Goal: Task Accomplishment & Management: Manage account settings

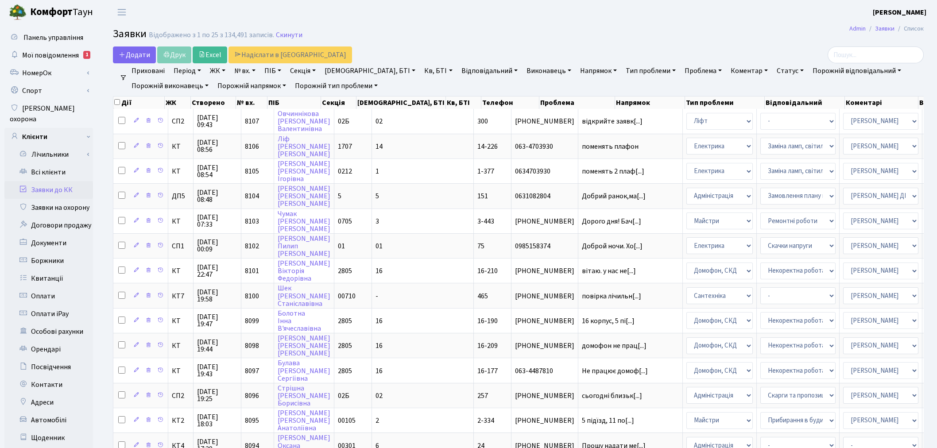
select select "25"
click at [71, 164] on link "Всі клієнти" at bounding box center [48, 172] width 89 height 18
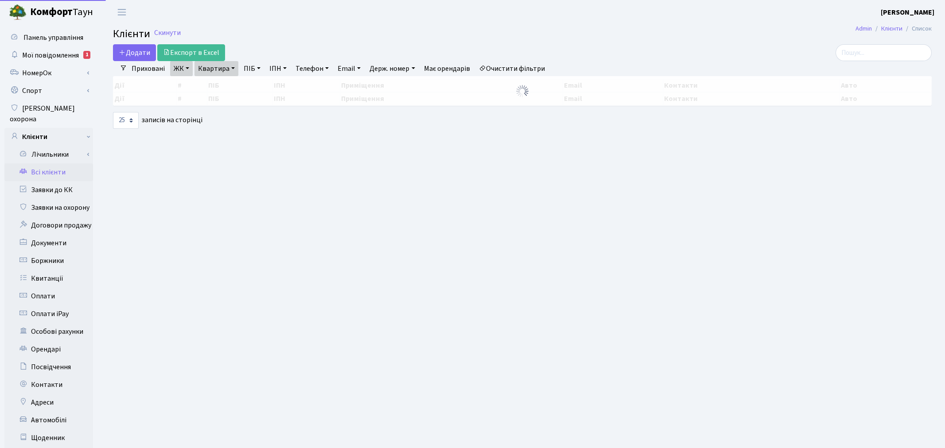
select select "25"
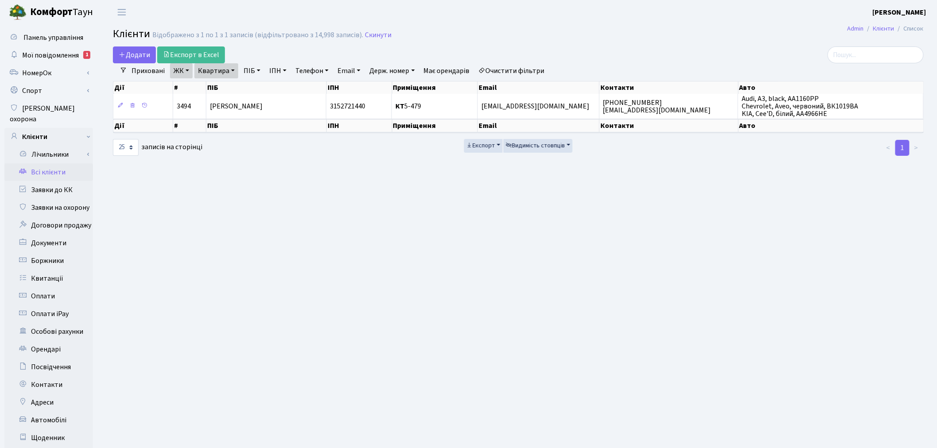
click at [373, 28] on h2 "Клієнти Відображено з 1 по 1 з 1 записів (відфільтровано з 14,998 записів). Ски…" at bounding box center [518, 35] width 811 height 15
click at [375, 32] on link "Скинути" at bounding box center [378, 35] width 27 height 8
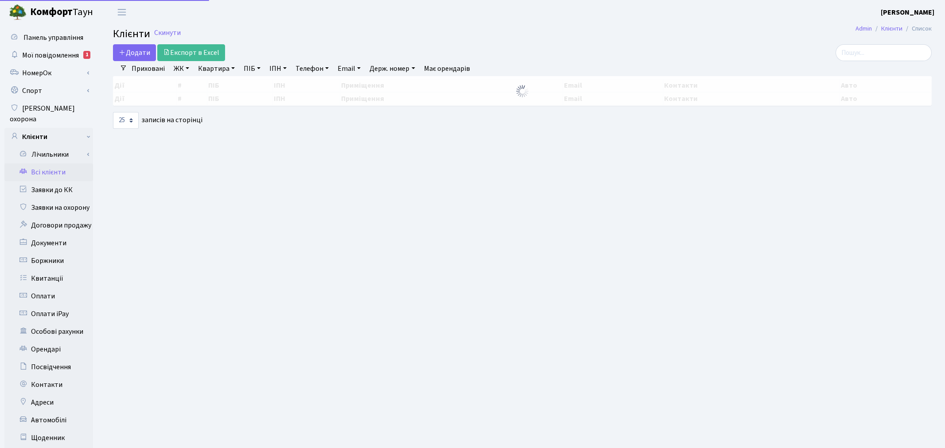
select select "25"
click at [864, 52] on input "search" at bounding box center [876, 52] width 96 height 17
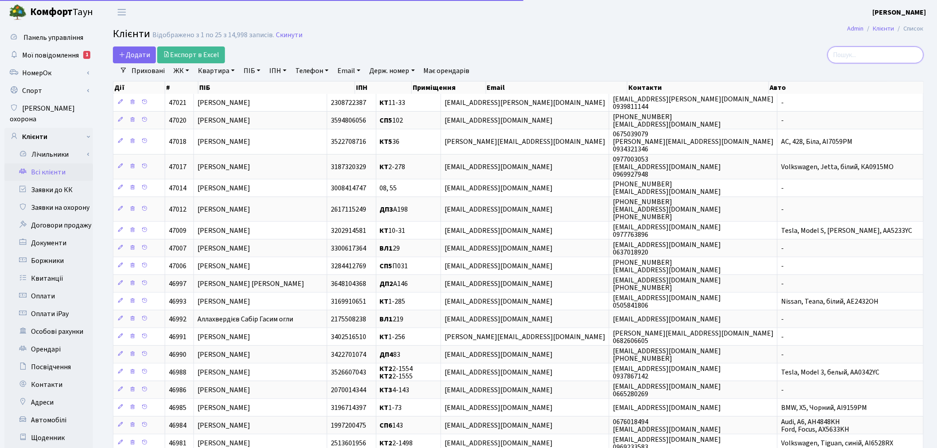
paste input "<mshostakovskaya@gmail.com"
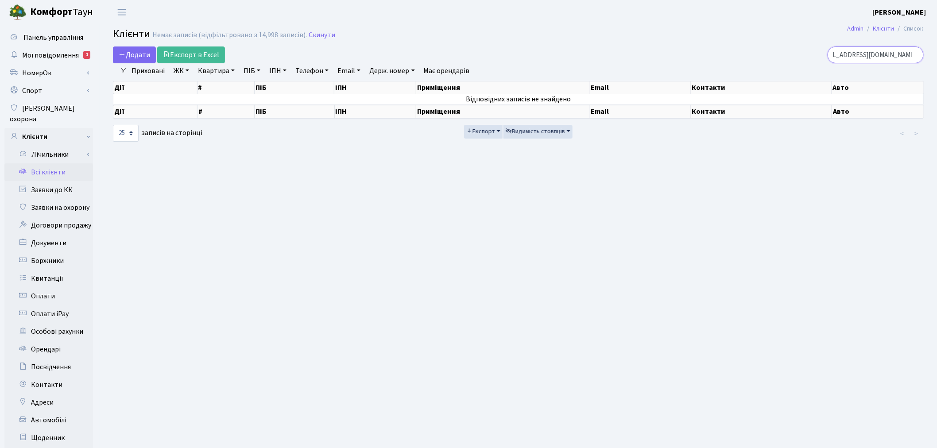
click at [856, 55] on input "<mshostakovskaya@gmail.com" at bounding box center [876, 55] width 96 height 17
click at [847, 55] on input "<mshostakovskaya@gmail.com" at bounding box center [876, 55] width 96 height 17
type input "[EMAIL_ADDRESS][DOMAIN_NAME]"
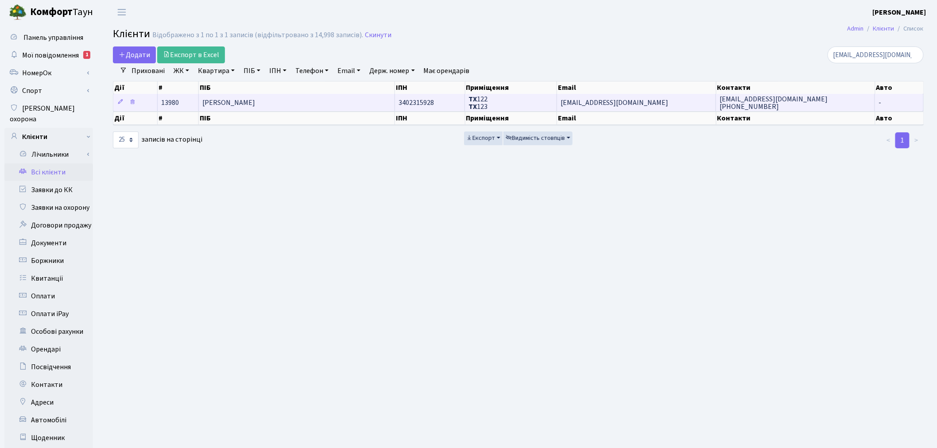
click at [654, 96] on td "[EMAIL_ADDRESS][DOMAIN_NAME]" at bounding box center [636, 102] width 159 height 17
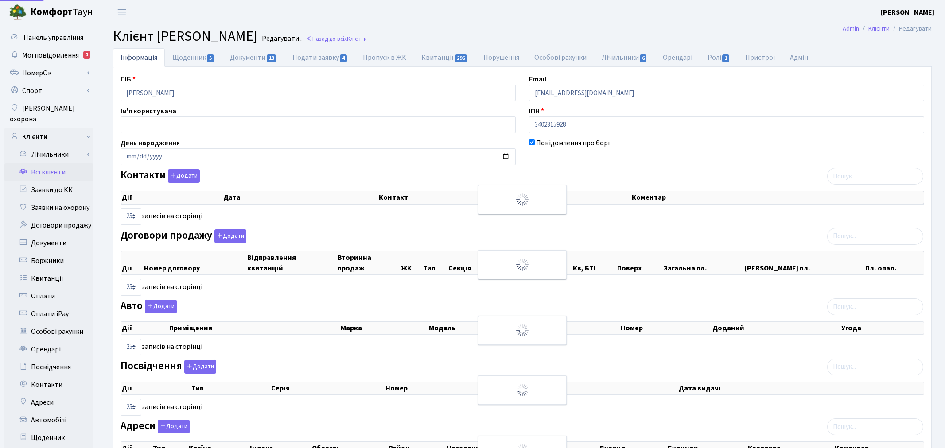
select select "25"
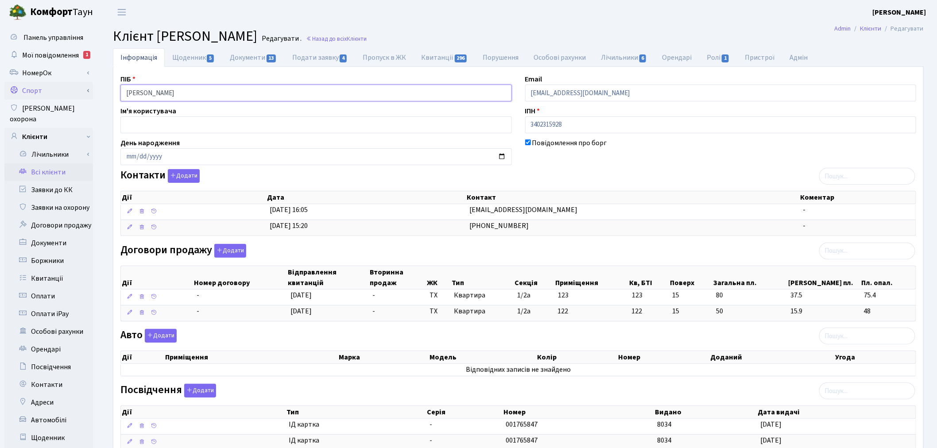
drag, startPoint x: 249, startPoint y: 91, endPoint x: 73, endPoint y: 90, distance: 175.9
click at [73, 90] on div "Панель управління Мої повідомлення 1 НомерОк" at bounding box center [468, 286] width 937 height 525
click at [74, 163] on link "Всі клієнти" at bounding box center [48, 172] width 89 height 18
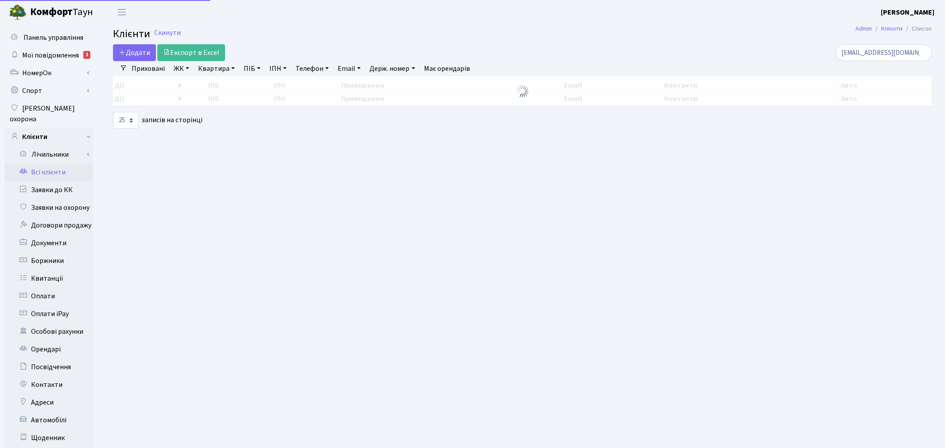
select select "25"
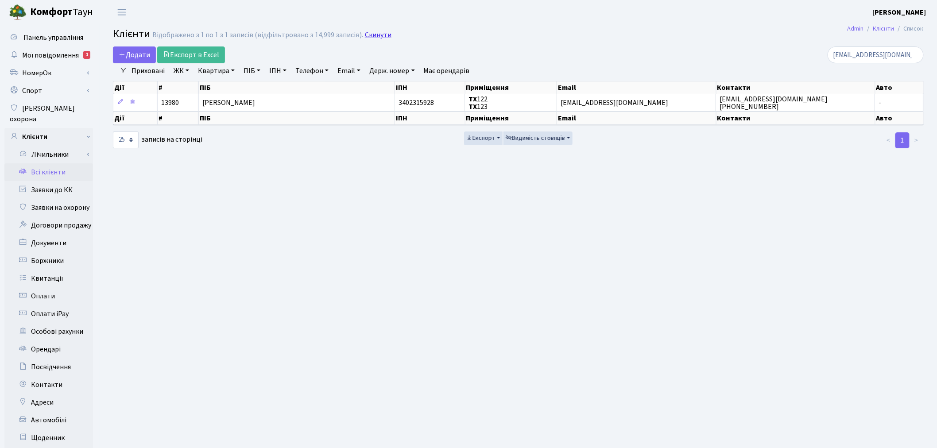
click at [373, 38] on link "Скинути" at bounding box center [378, 35] width 27 height 8
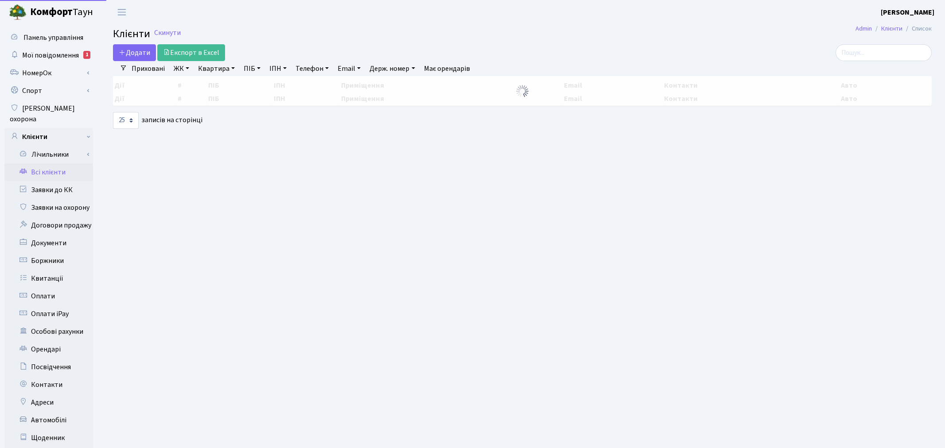
select select "25"
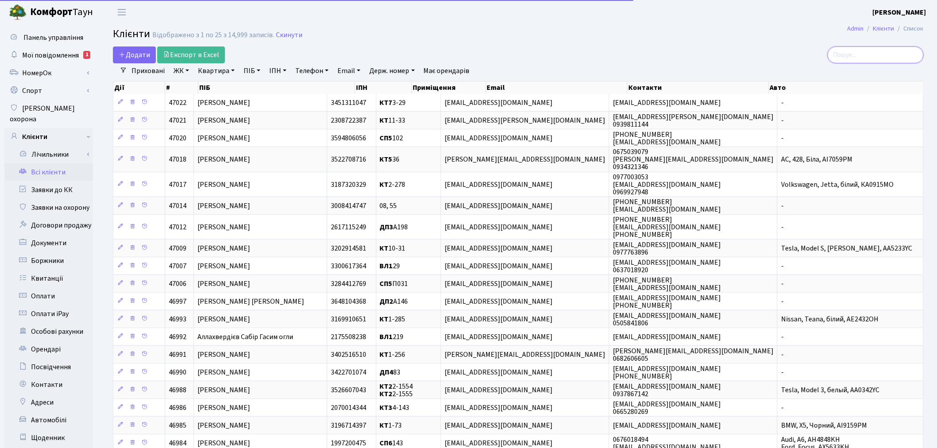
click at [886, 52] on input "search" at bounding box center [876, 55] width 96 height 17
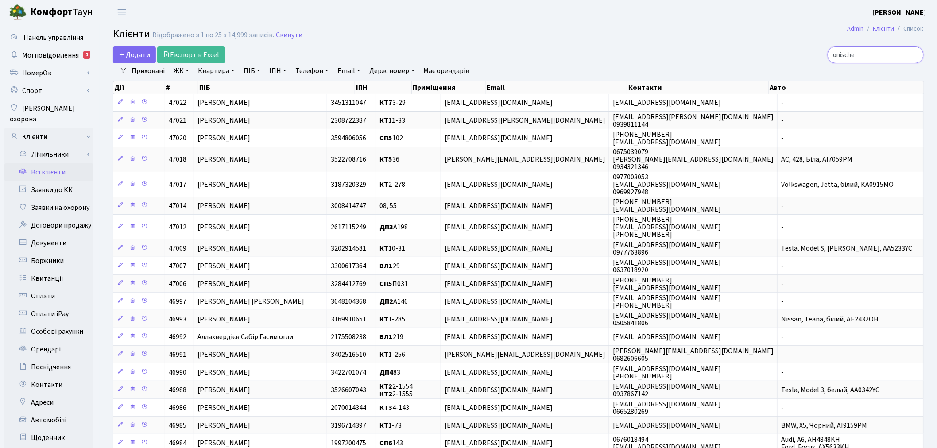
type input "onische"
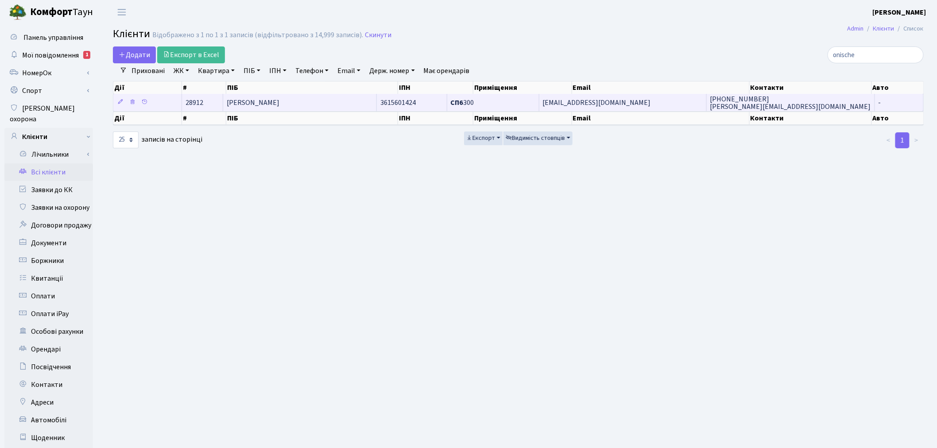
click at [670, 107] on td "onischenkovictoria@gmail.com" at bounding box center [623, 102] width 167 height 17
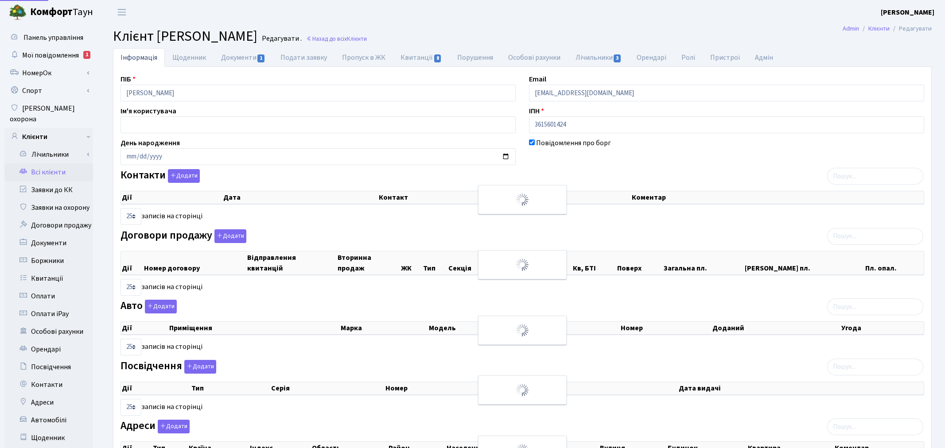
select select "25"
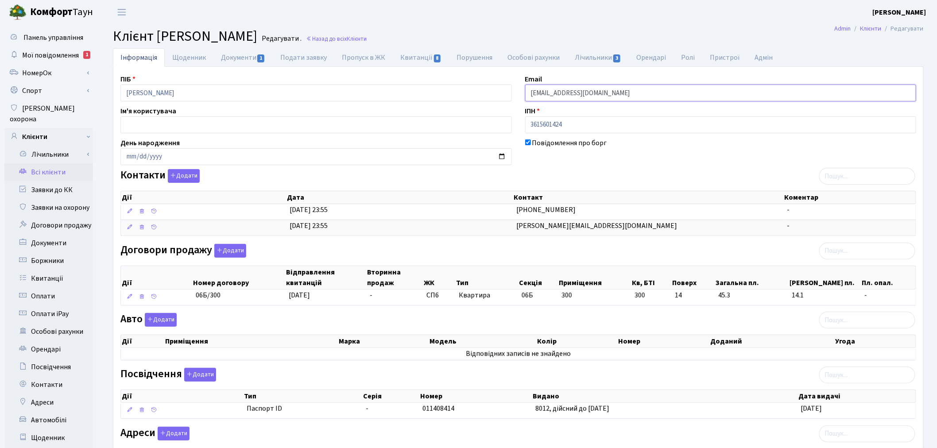
drag, startPoint x: 683, startPoint y: 89, endPoint x: 430, endPoint y: 91, distance: 253.0
click at [431, 91] on div "ПІБ Борисенко Євгенія Андріївна Email onischenkovictoria@gmail.com Ім'я користу…" at bounding box center [518, 303] width 809 height 459
paste input "jenya-golub+autogenerated@ukr.net"
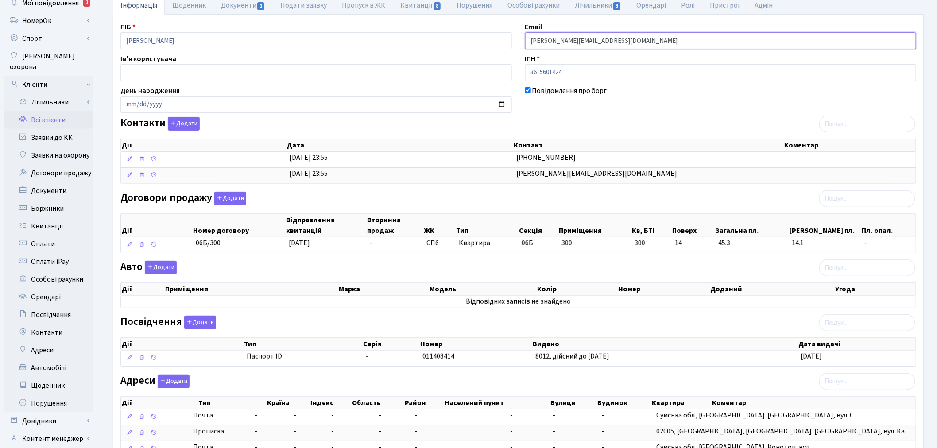
scroll to position [142, 0]
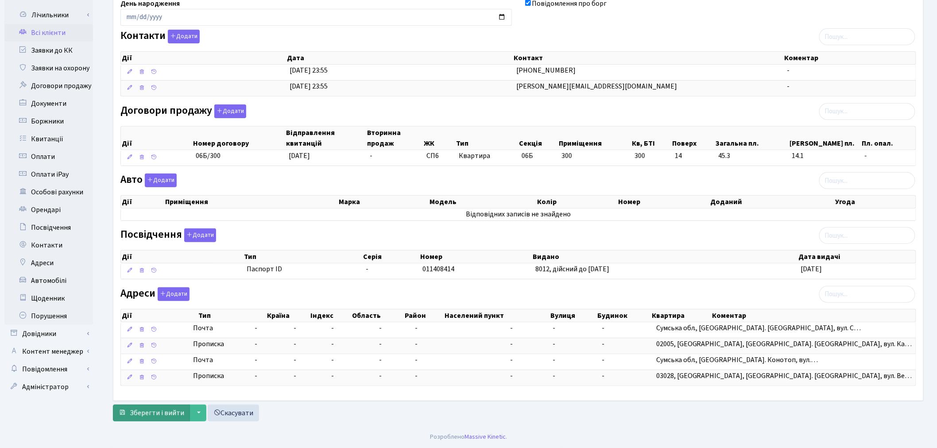
type input "jenya-golub+autogenerated@ukr.net"
click at [157, 410] on span "Зберегти і вийти" at bounding box center [157, 413] width 54 height 10
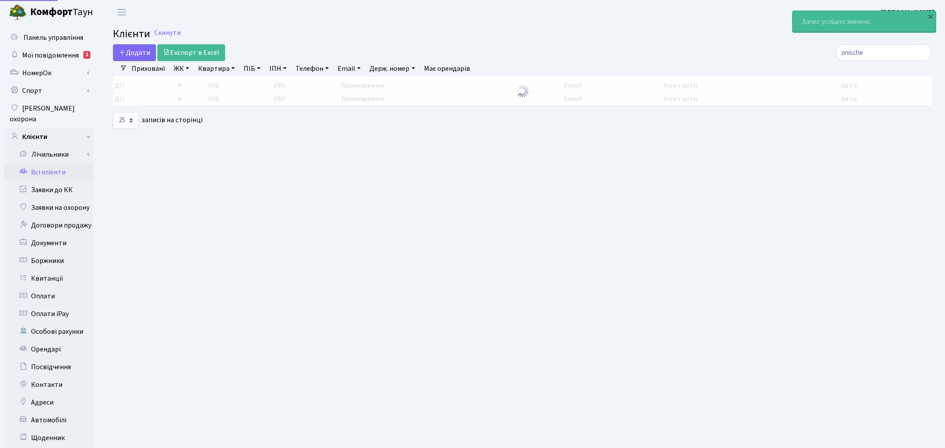
select select "25"
